Goal: Ask a question: Seek information or help from site administrators or community

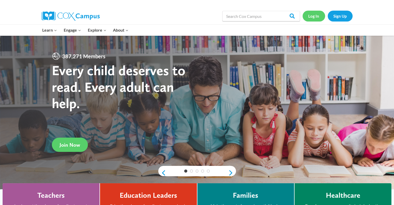
click at [313, 15] on link "Log In" at bounding box center [314, 16] width 23 height 11
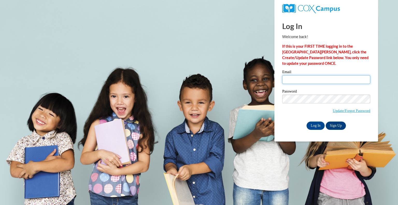
click at [295, 78] on input "Email" at bounding box center [326, 79] width 88 height 9
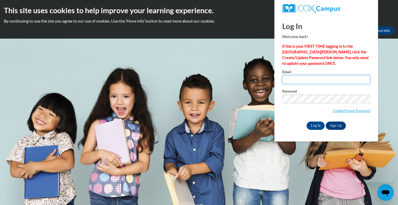
type input "michele.knight@gileadchristianschool.org"
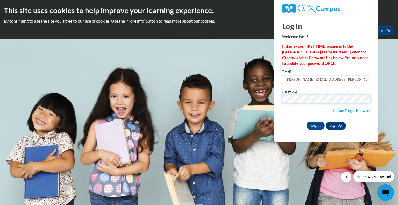
click at [267, 99] on body "This site uses cookies to help improve your learning experience. By continuing …" at bounding box center [199, 102] width 398 height 205
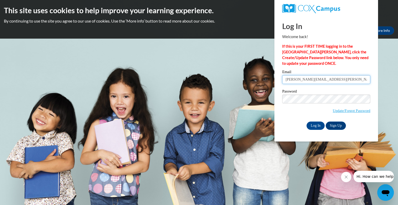
drag, startPoint x: 286, startPoint y: 78, endPoint x: 354, endPoint y: 83, distance: 68.3
click at [354, 83] on input "michele.knight@gileadchristianschool.org" at bounding box center [326, 79] width 88 height 9
click at [289, 80] on input "Email" at bounding box center [326, 79] width 88 height 9
type input "[EMAIL_ADDRESS][DOMAIN_NAME]"
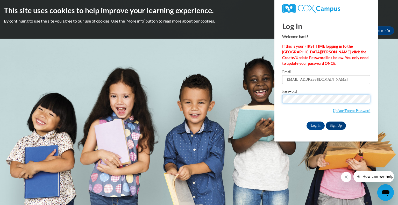
click at [278, 94] on div "Log In Welcome back! If this is your FIRST TIME logging in to the NEW Cox Campu…" at bounding box center [325, 79] width 111 height 126
click at [307, 122] on input "Log In" at bounding box center [316, 126] width 18 height 8
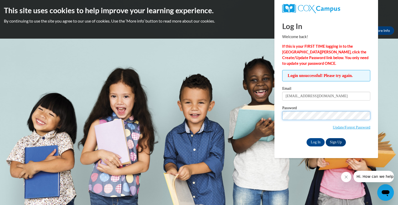
click at [307, 138] on input "Log In" at bounding box center [316, 142] width 18 height 8
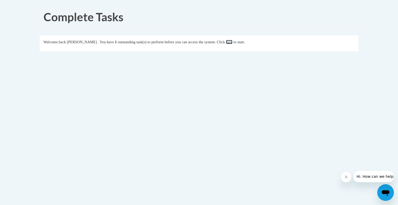
click at [232, 42] on link "here" at bounding box center [229, 42] width 6 height 4
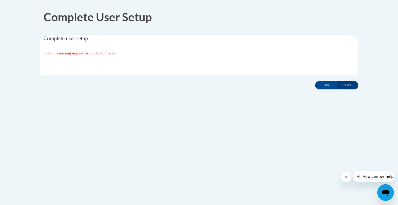
click at [369, 177] on span "Hi. How can we help?" at bounding box center [375, 176] width 39 height 4
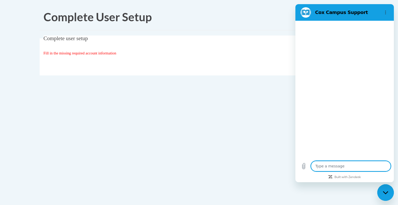
click at [334, 166] on textarea at bounding box center [351, 166] width 80 height 10
type textarea "x"
type textarea "W"
type textarea "x"
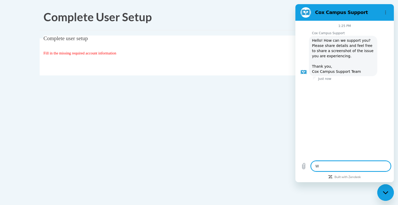
type textarea "Wh"
type textarea "x"
type textarea "Wha"
type textarea "x"
type textarea "What"
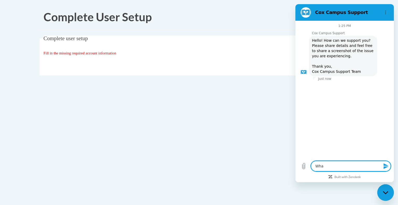
type textarea "x"
type textarea "What"
type textarea "x"
type textarea "What d"
type textarea "x"
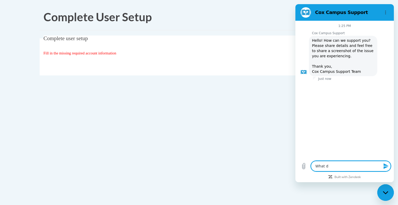
type textarea "What do"
type textarea "x"
type textarea "What do"
type textarea "x"
type textarea "What do I"
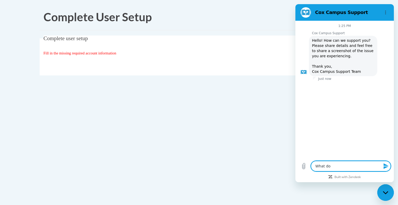
type textarea "x"
type textarea "What do I"
type textarea "x"
type textarea "What do I n"
type textarea "x"
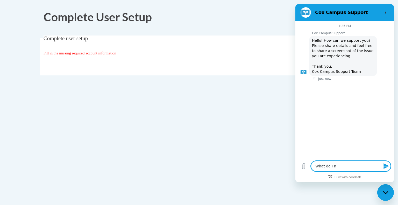
type textarea "What do I ne"
type textarea "x"
type textarea "What do I nee"
type textarea "x"
type textarea "What do I need"
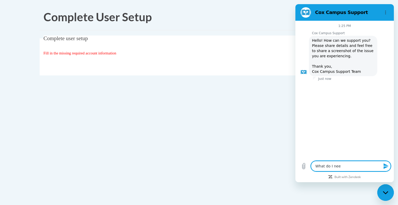
type textarea "x"
type textarea "What do I need"
type textarea "x"
type textarea "What do I need t"
type textarea "x"
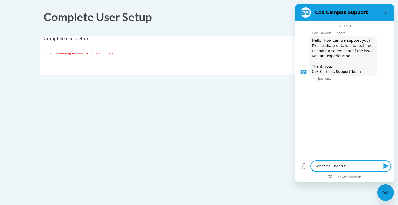
type textarea "What do I need to"
type textarea "x"
type textarea "What do I need to"
type textarea "x"
type textarea "What do I need to d"
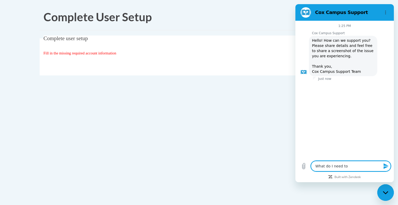
type textarea "x"
type textarea "What do I need to do"
type textarea "x"
type textarea "What do I need to do?"
type textarea "x"
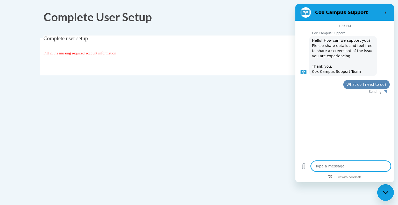
type textarea "x"
click at [325, 165] on textarea at bounding box center [351, 166] width 80 height 10
type textarea "W"
type textarea "x"
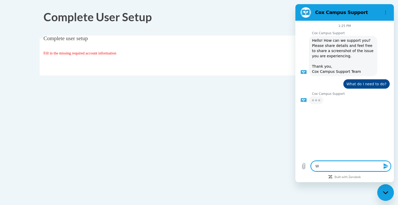
type textarea "Wh"
type textarea "x"
type textarea "Wha"
type textarea "x"
type textarea "What"
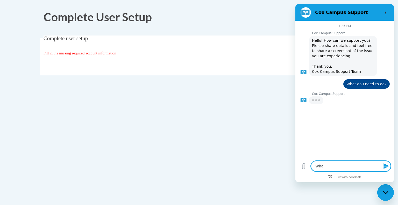
type textarea "x"
type textarea "What"
type textarea "x"
type textarea "What i"
type textarea "x"
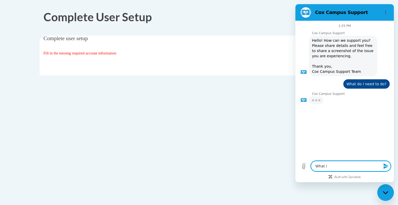
type textarea "What in"
type textarea "x"
type textarea "What inf"
type textarea "x"
type textarea "What info"
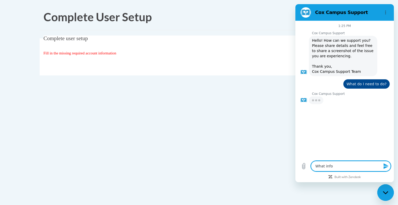
type textarea "x"
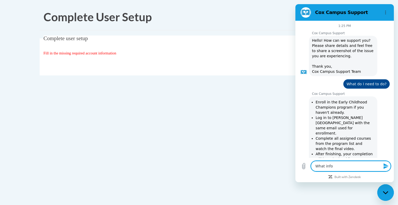
type textarea "What infor"
type textarea "x"
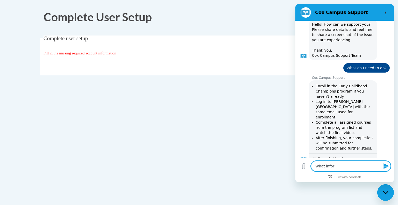
type textarea "What inform"
type textarea "x"
type textarea "What informa"
type textarea "x"
type textarea "What informai"
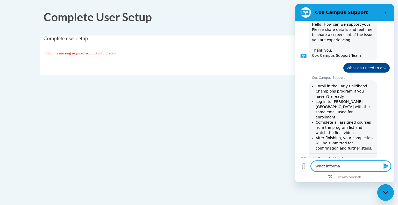
type textarea "x"
type textarea "What informait"
type textarea "x"
type textarea "What informaito"
type textarea "x"
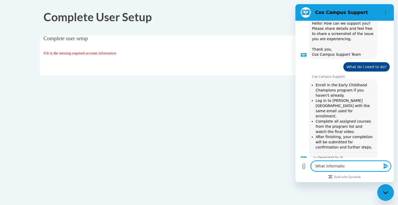
type textarea "What informaiton"
type textarea "x"
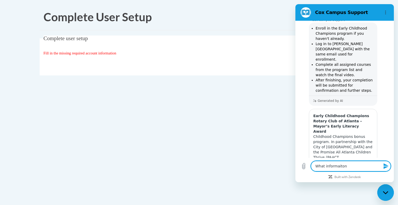
type textarea "What informaiton"
type textarea "x"
type textarea "What informaiton"
type textarea "x"
type textarea "What informaito"
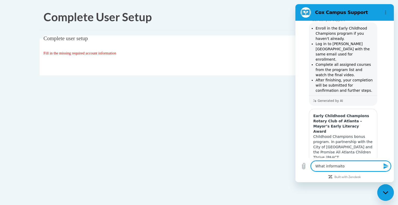
type textarea "x"
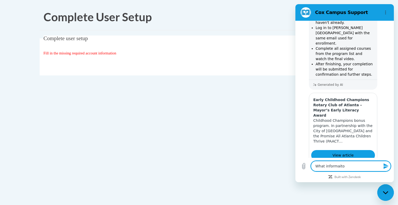
type textarea "What informait"
type textarea "x"
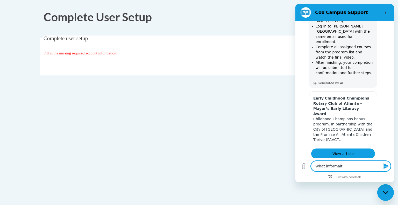
type textarea "What informai"
type textarea "x"
type textarea "What informa"
type textarea "x"
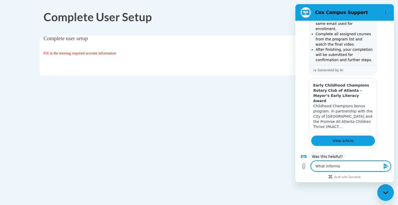
type textarea "What informat"
type textarea "x"
type textarea "What informati"
type textarea "x"
type textarea "What informatio"
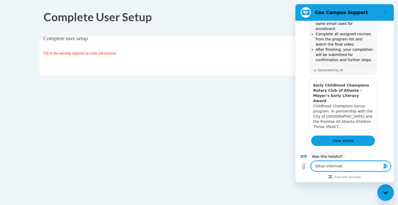
type textarea "x"
type textarea "What information"
type textarea "x"
type textarea "What information"
type textarea "x"
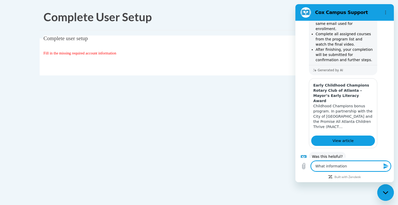
type textarea "What information n"
type textarea "x"
type textarea "What information ne"
type textarea "x"
type textarea "What information nee"
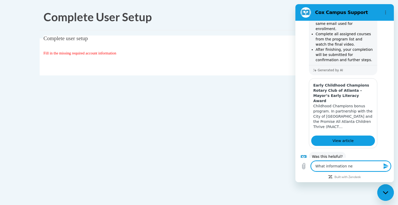
type textarea "x"
type textarea "What information need"
type textarea "x"
type textarea "What information needs"
type textarea "x"
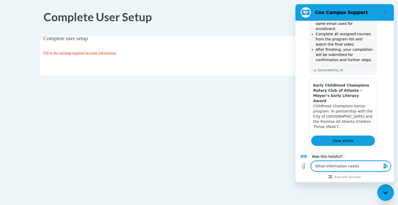
type textarea "What information needs"
type textarea "x"
type textarea "What information needs i"
type textarea "x"
type textarea "What information needs"
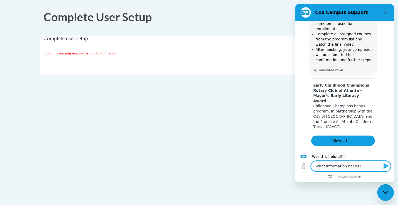
type textarea "x"
type textarea "What information needs f"
type textarea "x"
type textarea "What information needs fi"
type textarea "x"
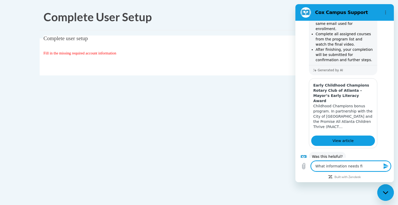
type textarea "What information needs fil"
type textarea "x"
type textarea "What information needs fill"
type textarea "x"
type textarea "What information needs fille"
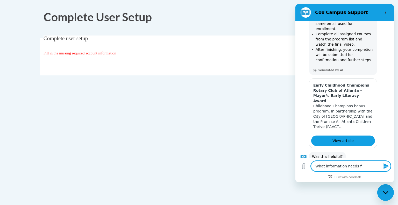
type textarea "x"
type textarea "What information needs filled"
type textarea "x"
type textarea "What information needs filled"
type textarea "x"
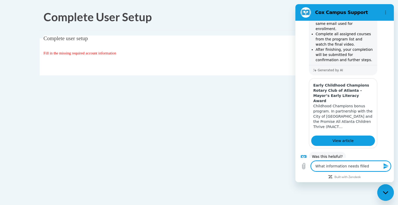
type textarea "What information needs filled i"
type textarea "x"
type textarea "What information needs filled in"
type textarea "x"
type textarea "What information needs filled in?"
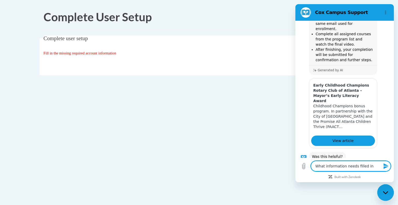
type textarea "x"
type textarea "What information needs filled in?"
click at [382, 168] on button "Send message" at bounding box center [385, 166] width 10 height 10
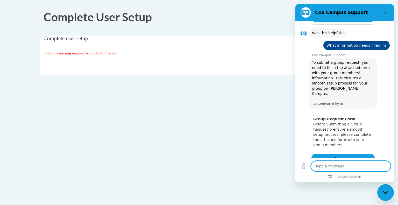
scroll to position [241, 0]
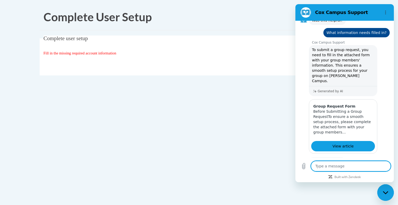
click at [376, 173] on button "No" at bounding box center [383, 178] width 14 height 10
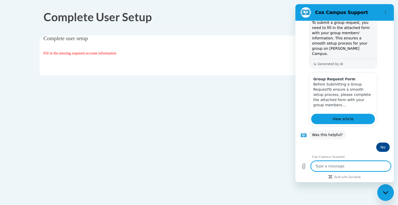
scroll to position [281, 0]
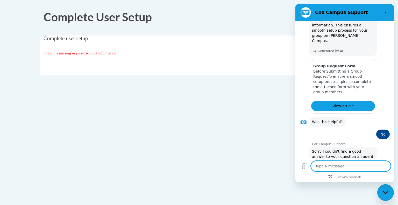
click at [366, 173] on button "Talk to a human" at bounding box center [372, 180] width 34 height 15
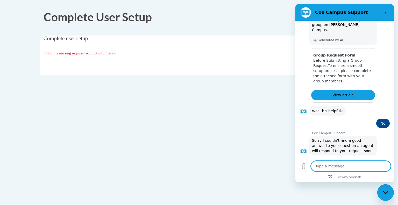
scroll to position [291, 0]
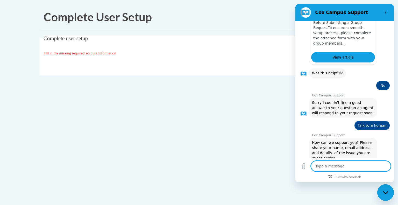
type textarea "x"
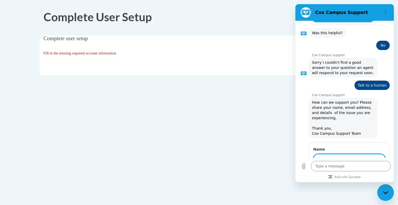
scroll to position [369, 0]
type input "[PERSON_NAME]"
click at [372, 172] on span "Next" at bounding box center [376, 175] width 9 height 6
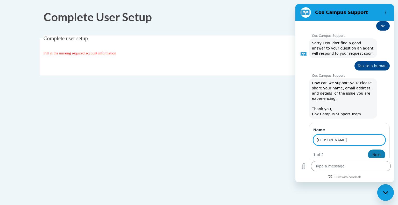
scroll to position [391, 0]
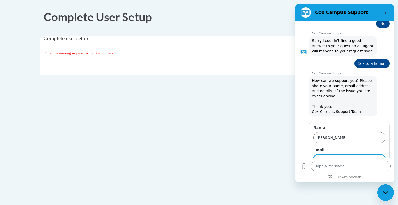
type input "h"
type input "[EMAIL_ADDRESS][DOMAIN_NAME]"
click at [372, 172] on span "Send" at bounding box center [376, 175] width 9 height 6
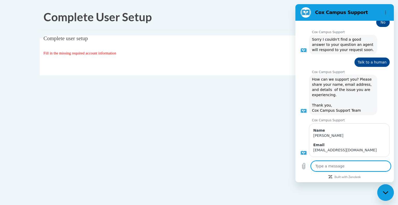
scroll to position [394, 0]
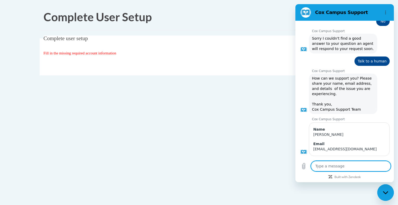
type textarea "x"
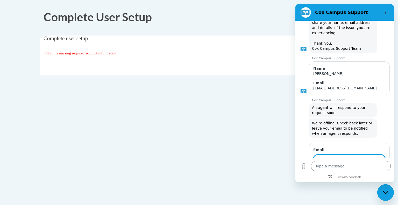
scroll to position [454, 0]
